Goal: Task Accomplishment & Management: Manage account settings

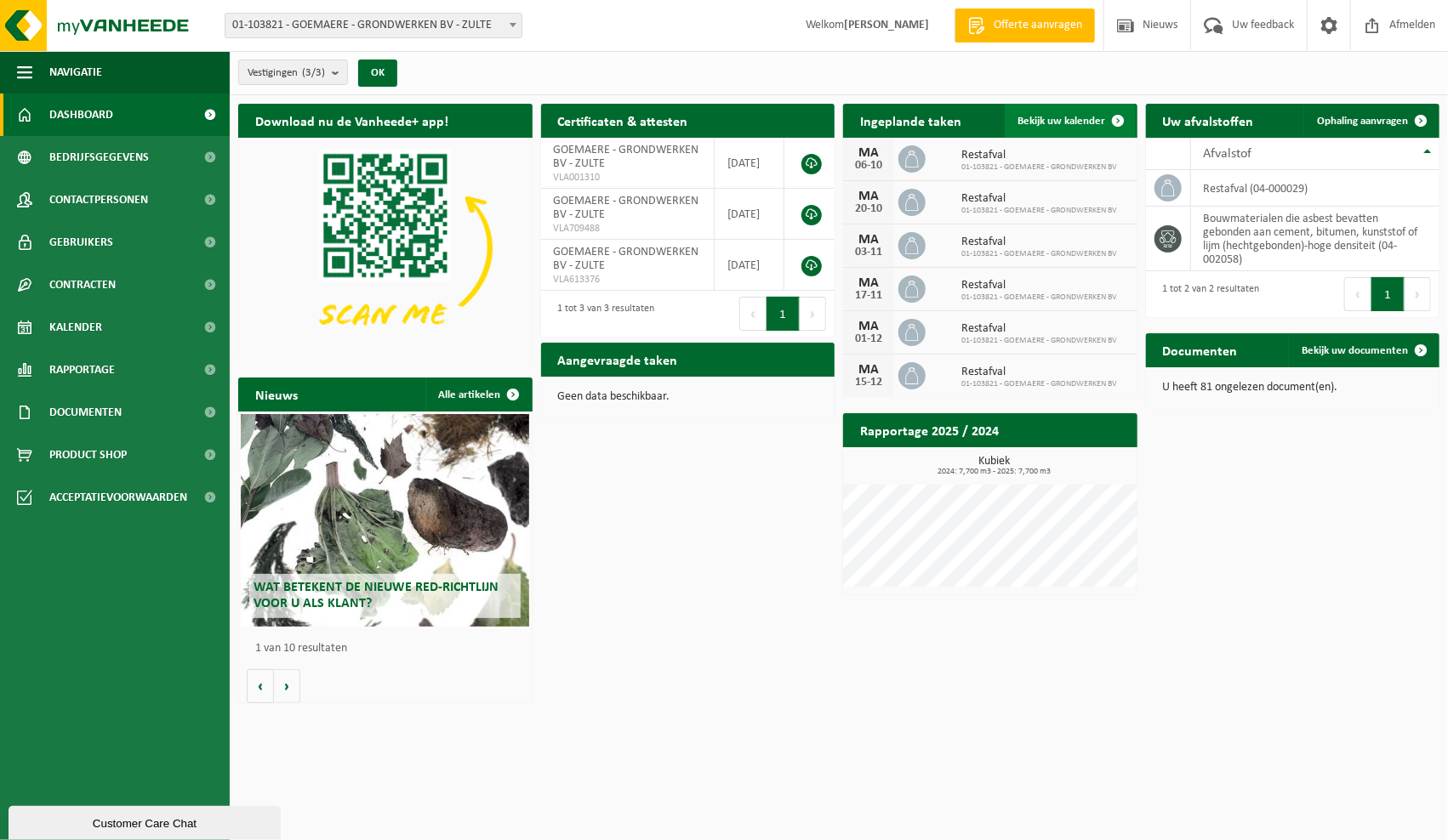
click at [1089, 112] on link "Bekijk uw kalender" at bounding box center [1071, 120] width 131 height 34
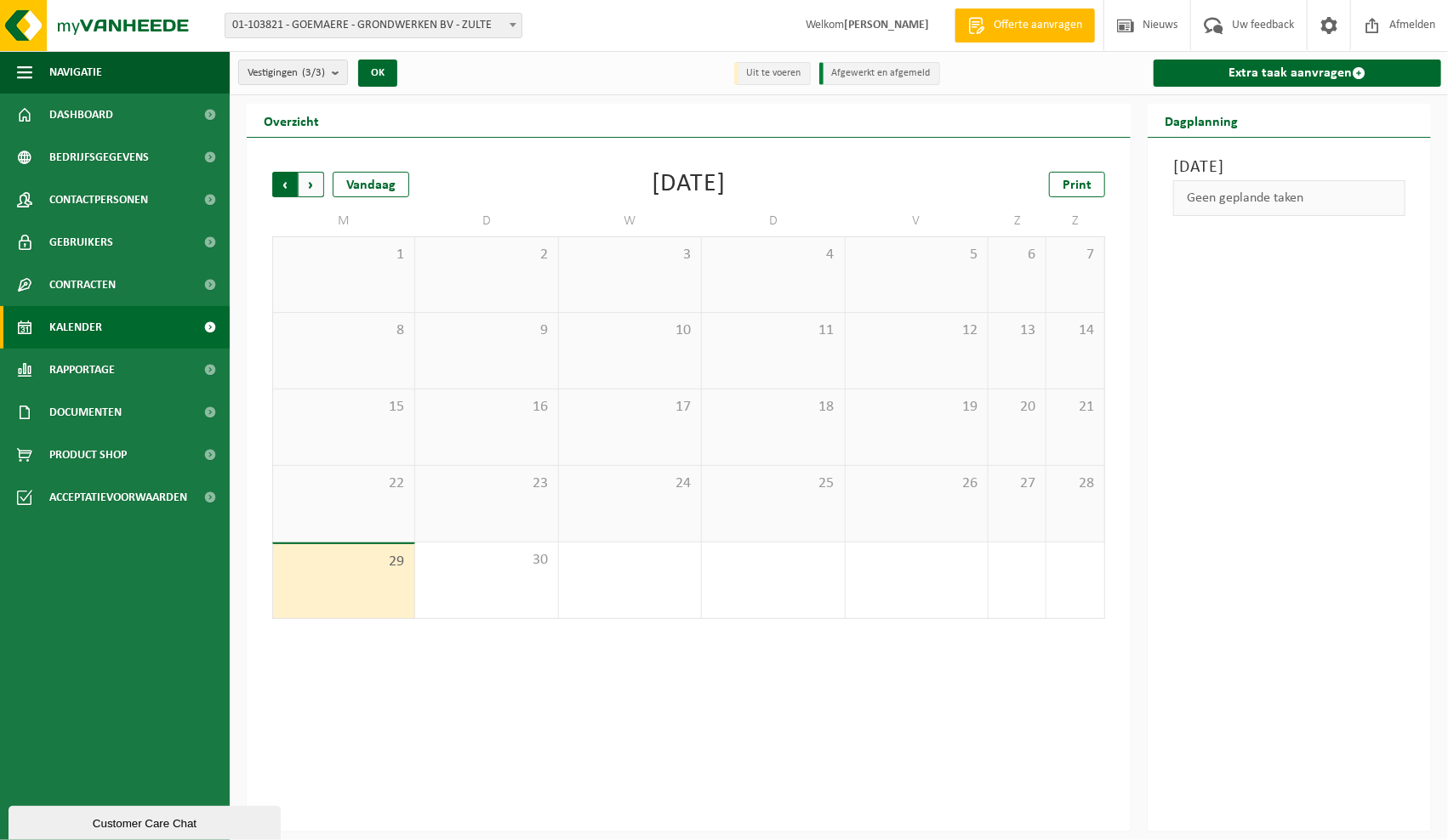
click at [314, 174] on span "Volgende" at bounding box center [312, 185] width 26 height 26
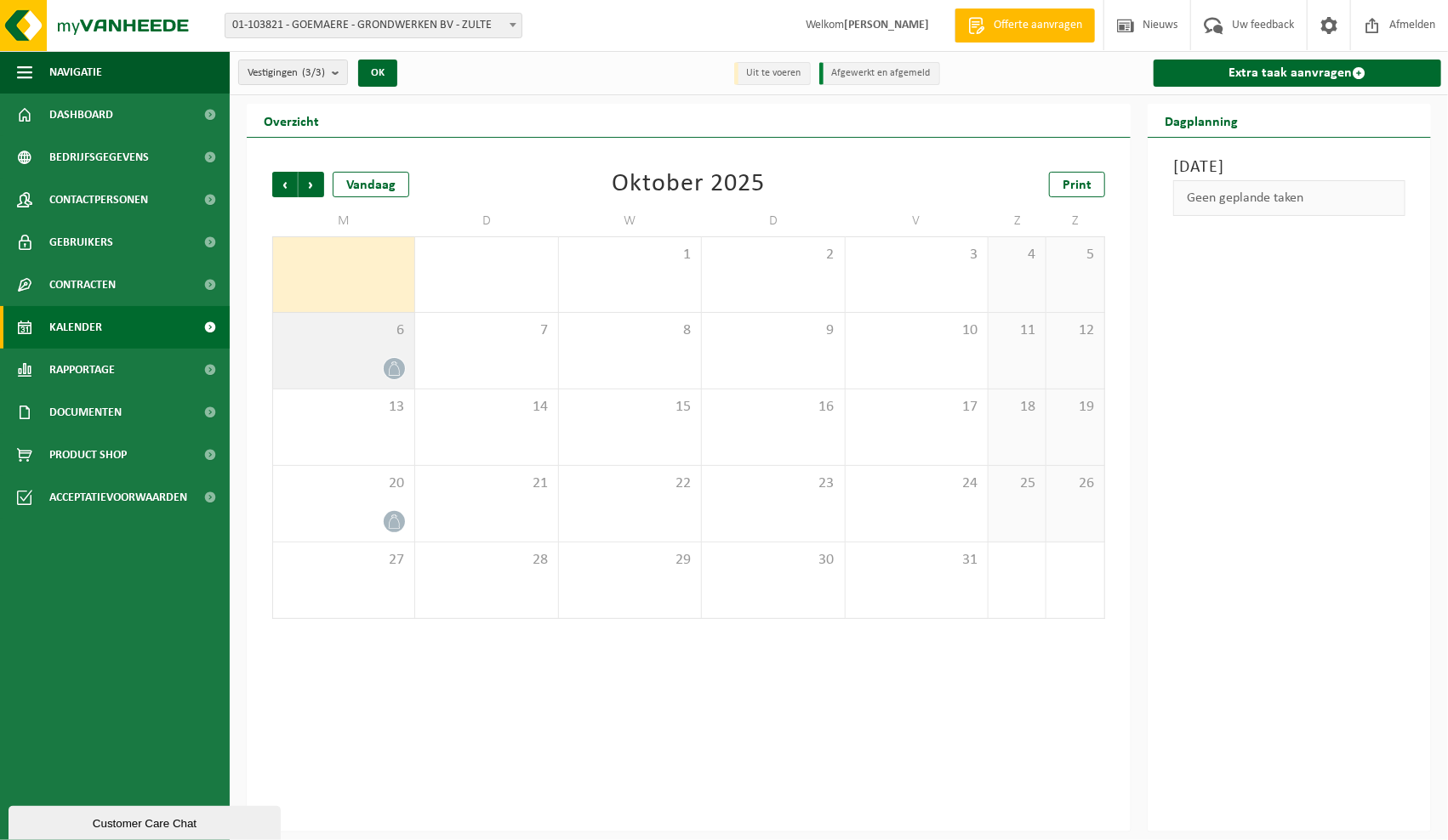
click at [364, 364] on div at bounding box center [343, 368] width 124 height 23
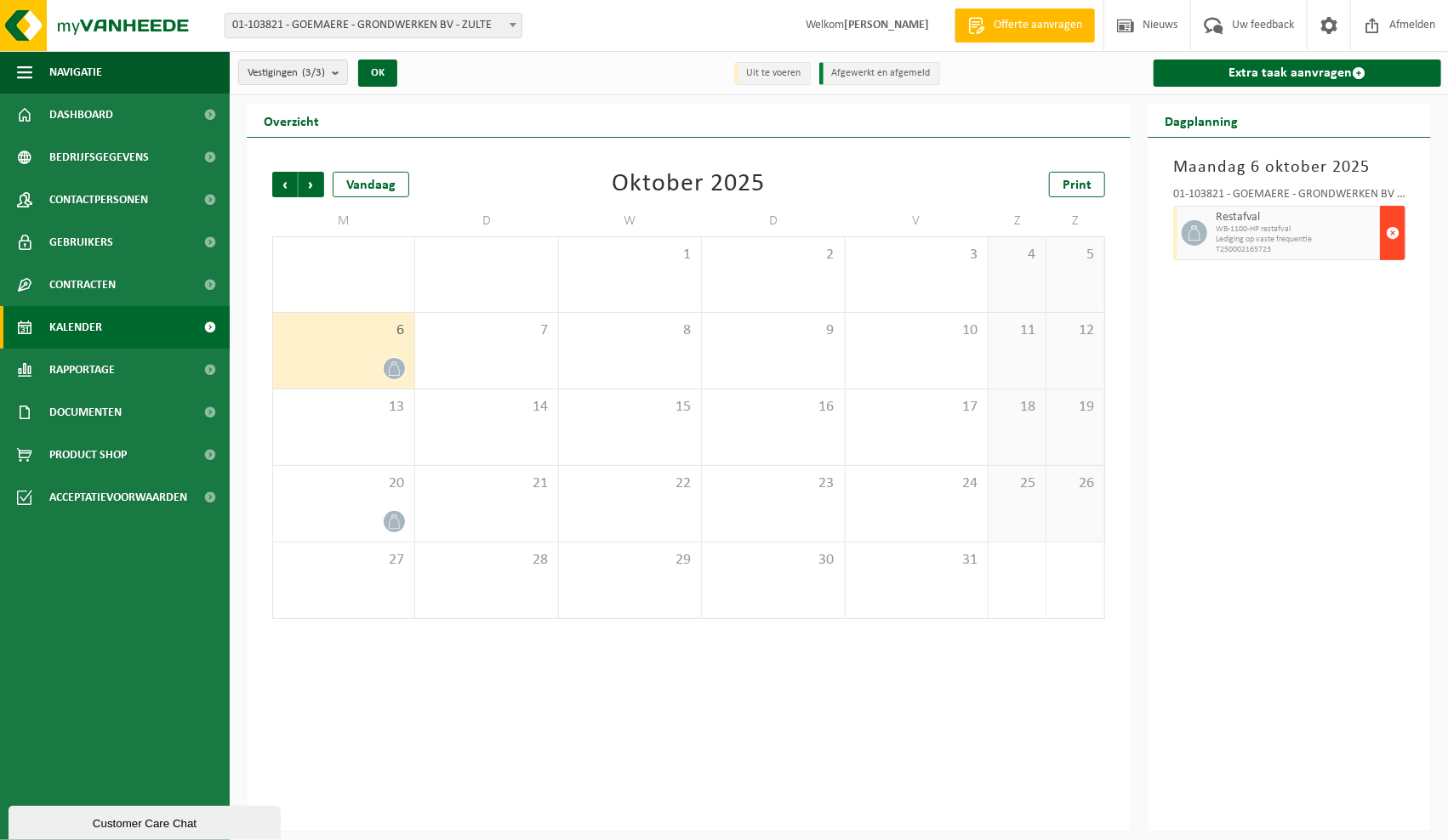
click at [1394, 227] on span "button" at bounding box center [1392, 233] width 14 height 34
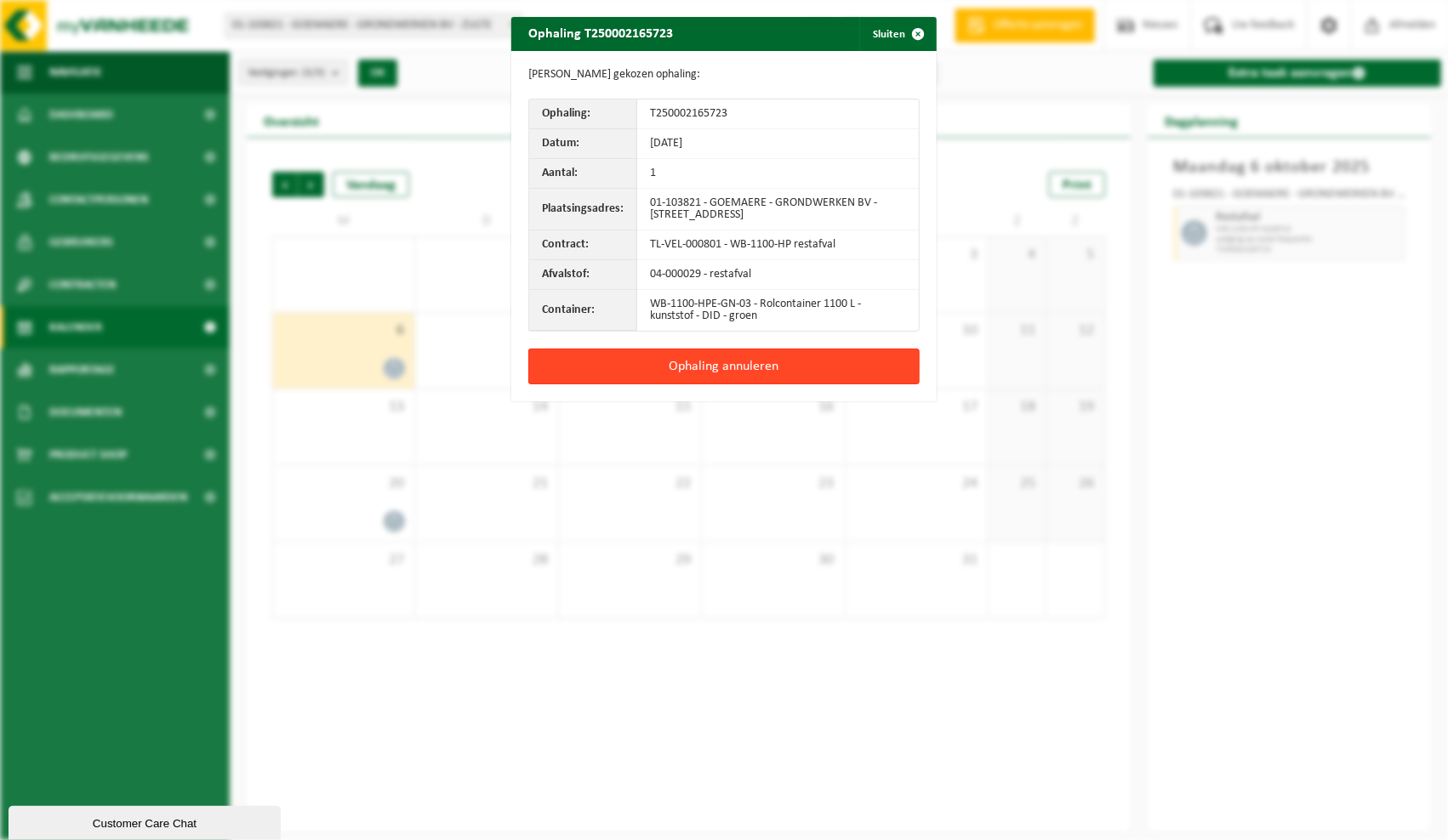
click at [718, 360] on button "Ophaling annuleren" at bounding box center [724, 366] width 391 height 36
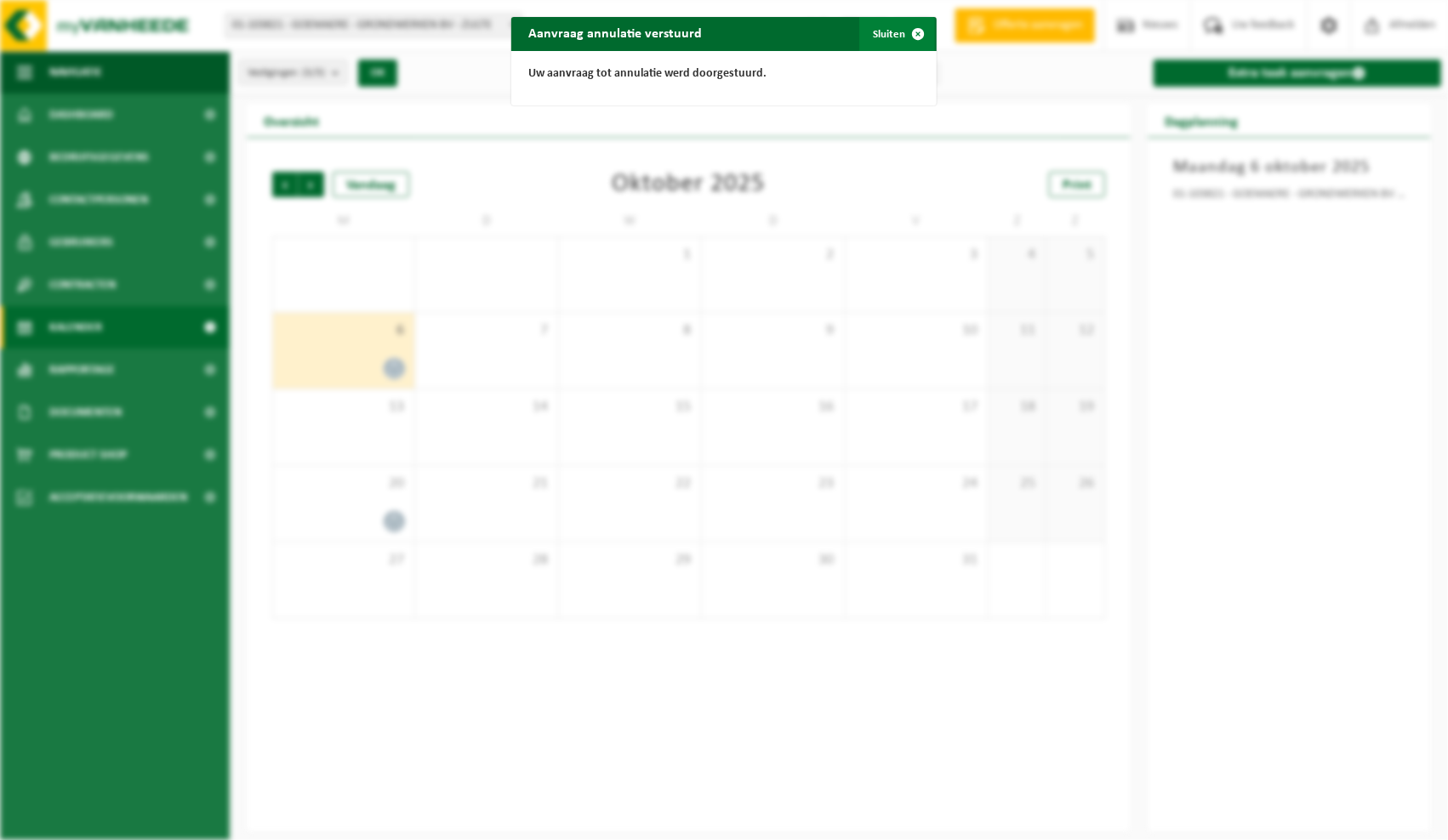
click at [910, 28] on span "button" at bounding box center [918, 33] width 34 height 34
